Goal: Understand process/instructions

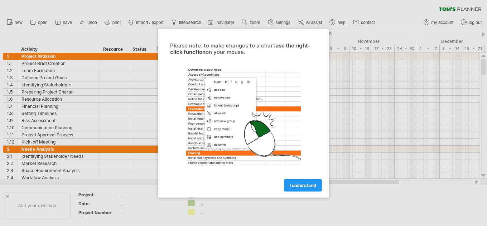
click at [213, 114] on div at bounding box center [243, 117] width 161 height 111
click at [312, 187] on span "I understand" at bounding box center [302, 185] width 26 height 5
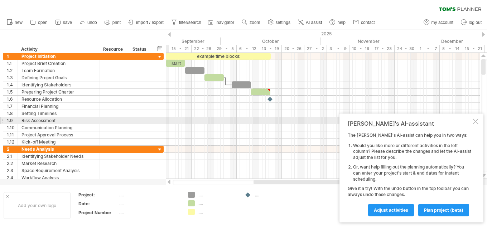
click at [475, 120] on div at bounding box center [475, 122] width 6 height 6
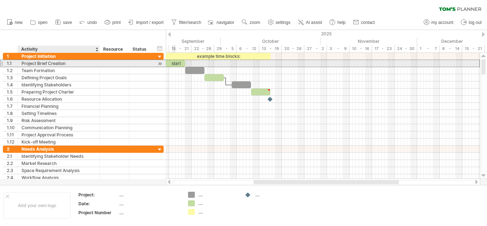
click at [40, 64] on div "Project Brief Creation" at bounding box center [58, 63] width 74 height 7
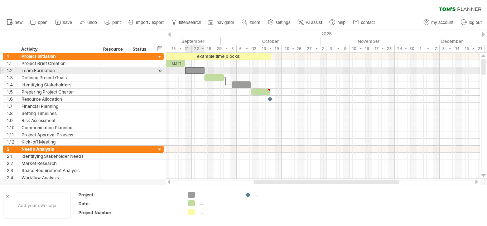
click at [189, 69] on div at bounding box center [194, 70] width 19 height 7
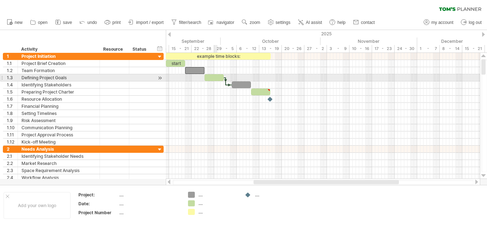
click at [214, 76] on div at bounding box center [213, 77] width 19 height 7
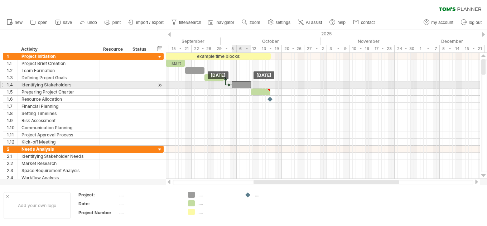
click at [239, 84] on div at bounding box center [240, 85] width 19 height 7
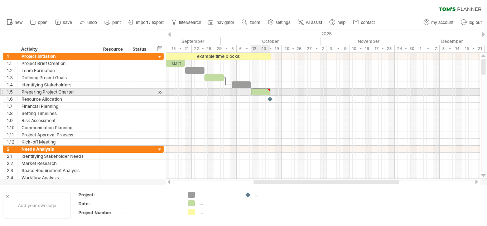
click at [261, 92] on div at bounding box center [260, 92] width 19 height 7
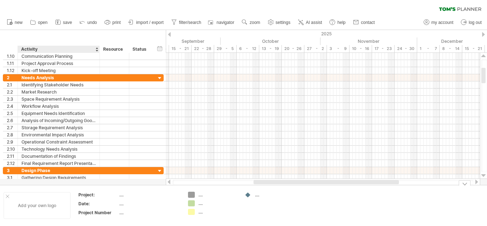
click at [52, 211] on div "Add your own logo" at bounding box center [37, 205] width 67 height 27
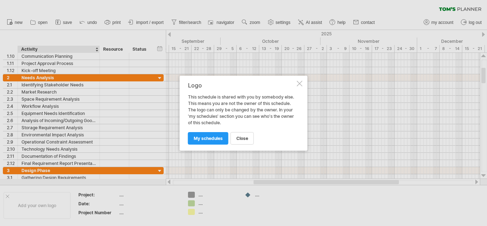
click at [302, 84] on div "Logo This schedule is shared with you by somebody else. This means you are not …" at bounding box center [244, 113] width 128 height 75
click at [249, 138] on link "close" at bounding box center [241, 138] width 23 height 13
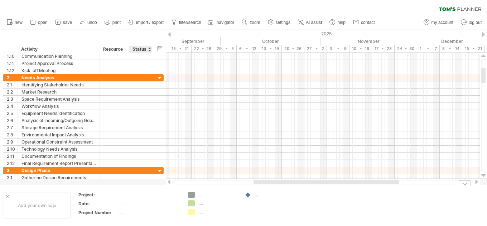
click at [139, 196] on div "...." at bounding box center [149, 195] width 60 height 6
click at [122, 207] on div "...." at bounding box center [149, 204] width 60 height 6
click at [122, 214] on div "...." at bounding box center [149, 213] width 60 height 6
